Goal: Transaction & Acquisition: Purchase product/service

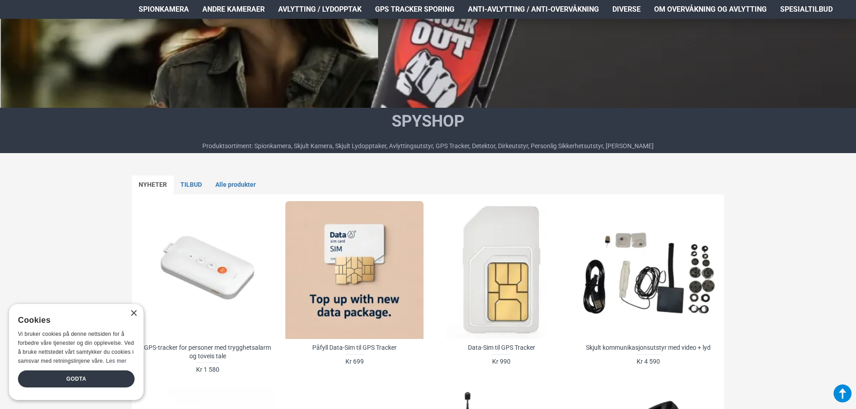
scroll to position [314, 0]
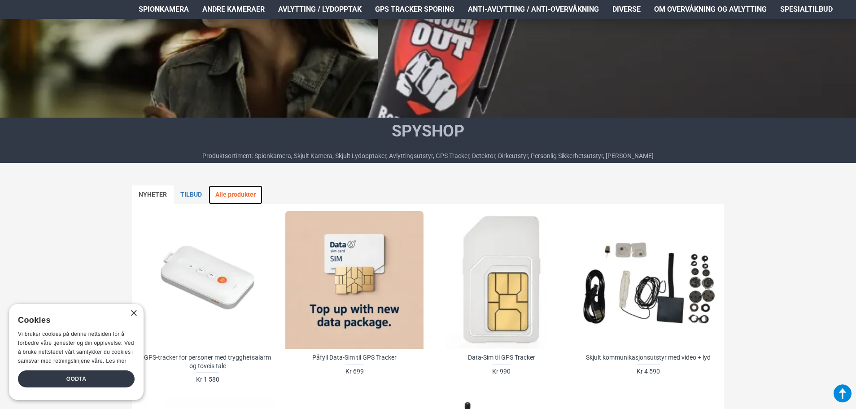
click at [240, 192] on link "Alle produkter" at bounding box center [236, 194] width 54 height 19
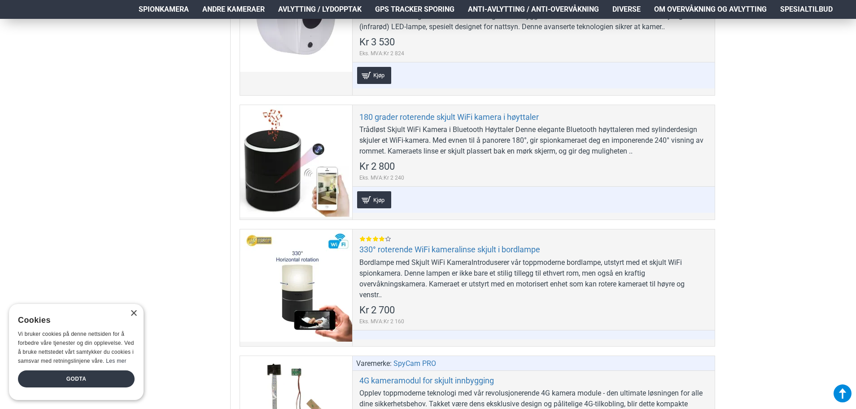
scroll to position [583, 0]
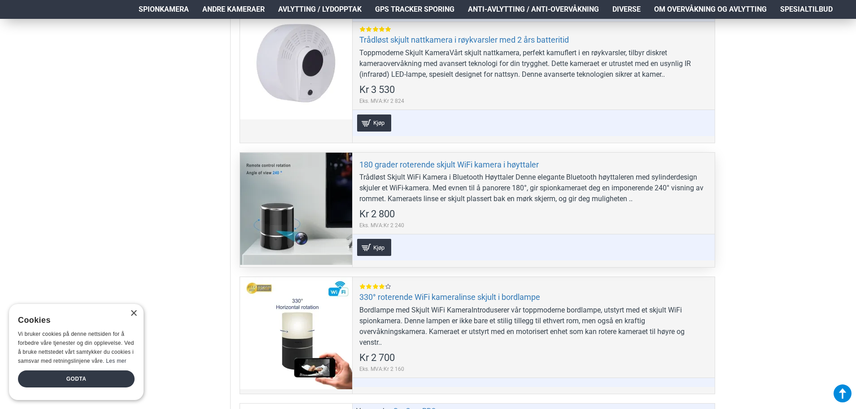
click at [328, 172] on div at bounding box center [296, 209] width 112 height 112
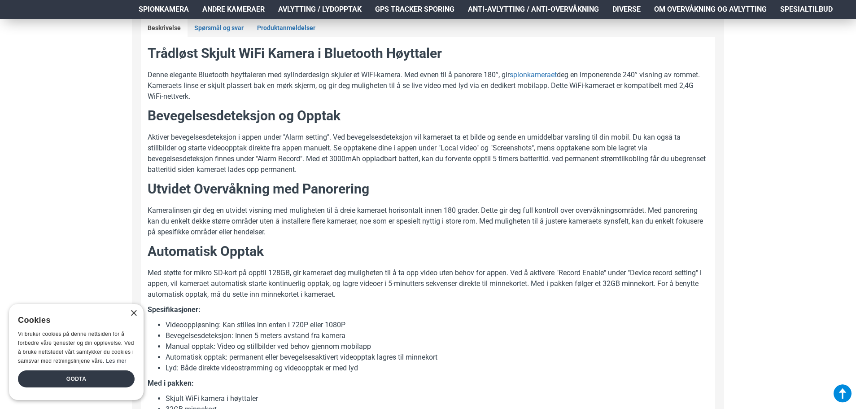
scroll to position [449, 0]
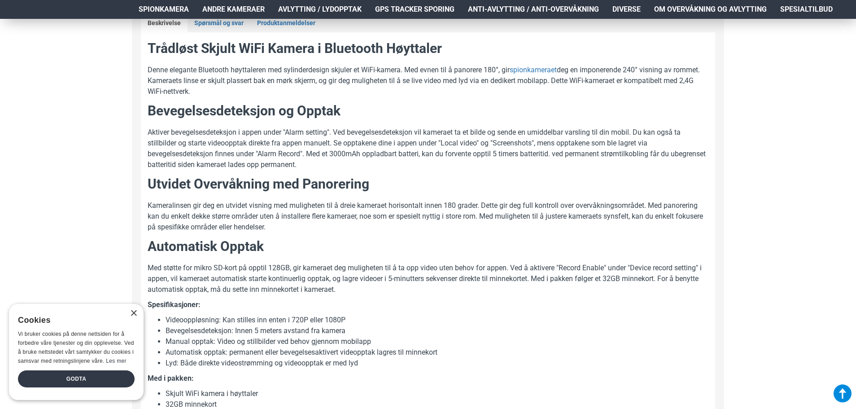
click at [129, 312] on div "×" at bounding box center [131, 313] width 11 height 7
click at [131, 314] on div "×" at bounding box center [133, 313] width 7 height 7
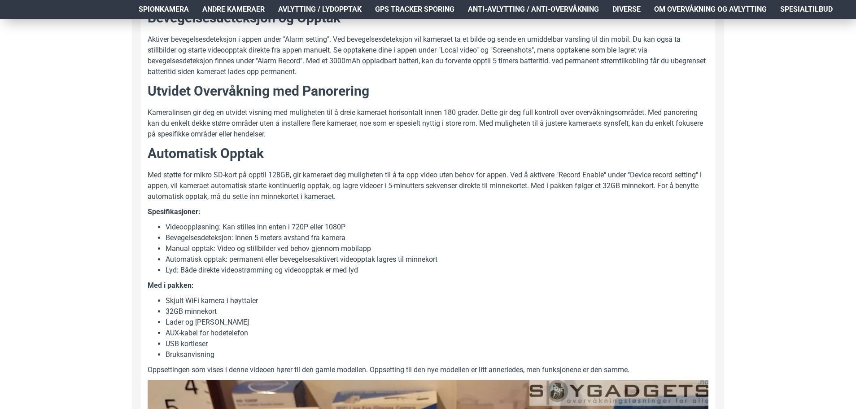
scroll to position [538, 0]
